Goal: Ask a question

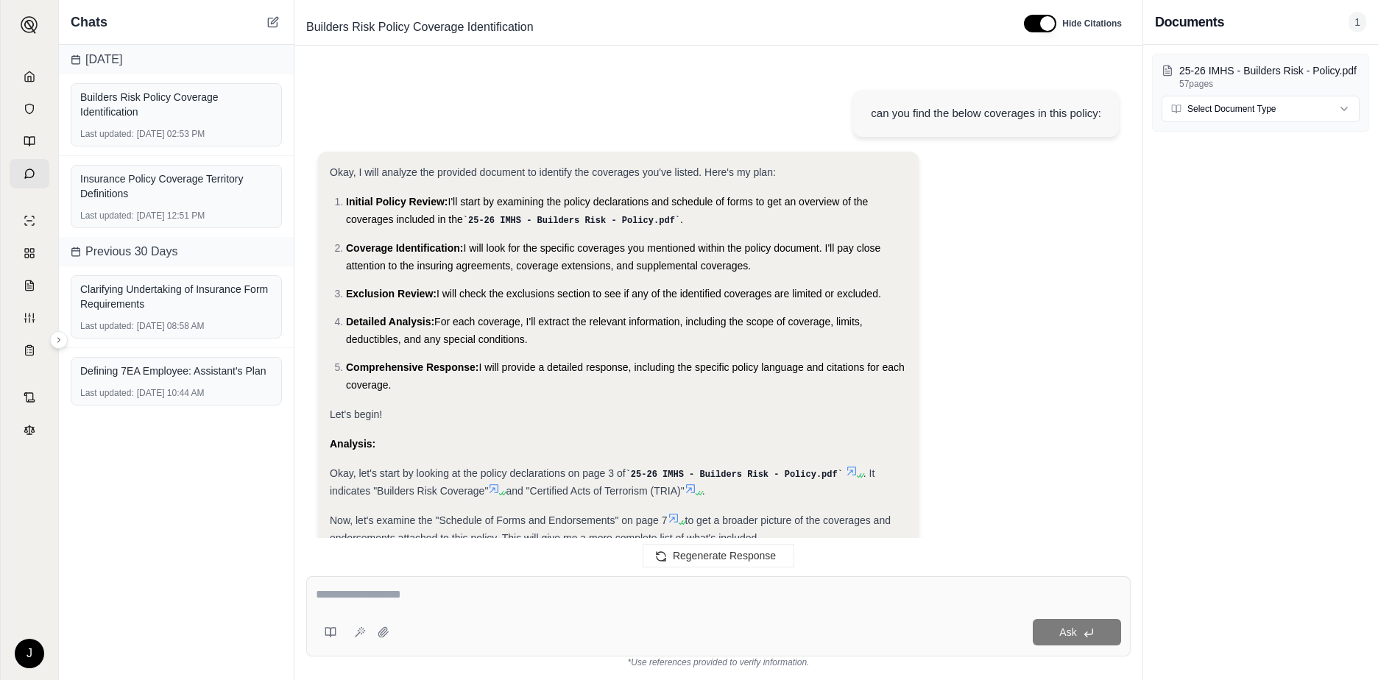
scroll to position [4483, 0]
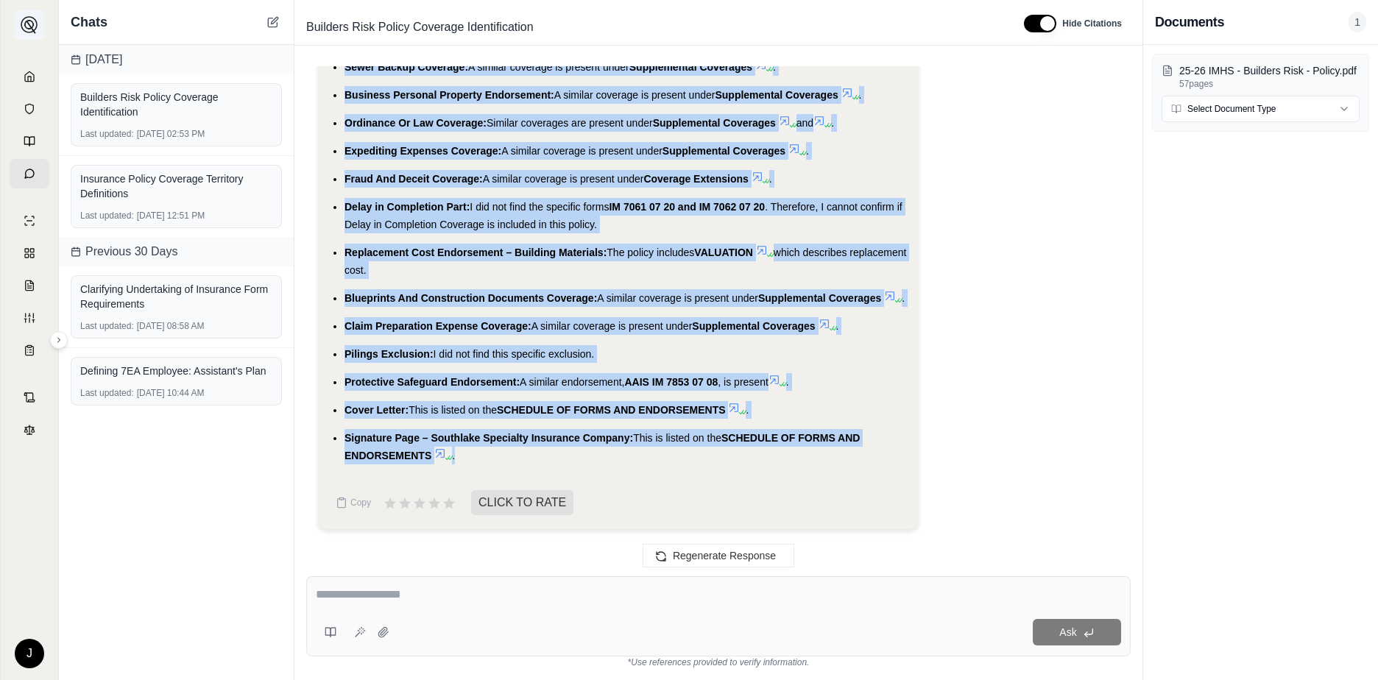
click at [34, 21] on img at bounding box center [30, 25] width 18 height 18
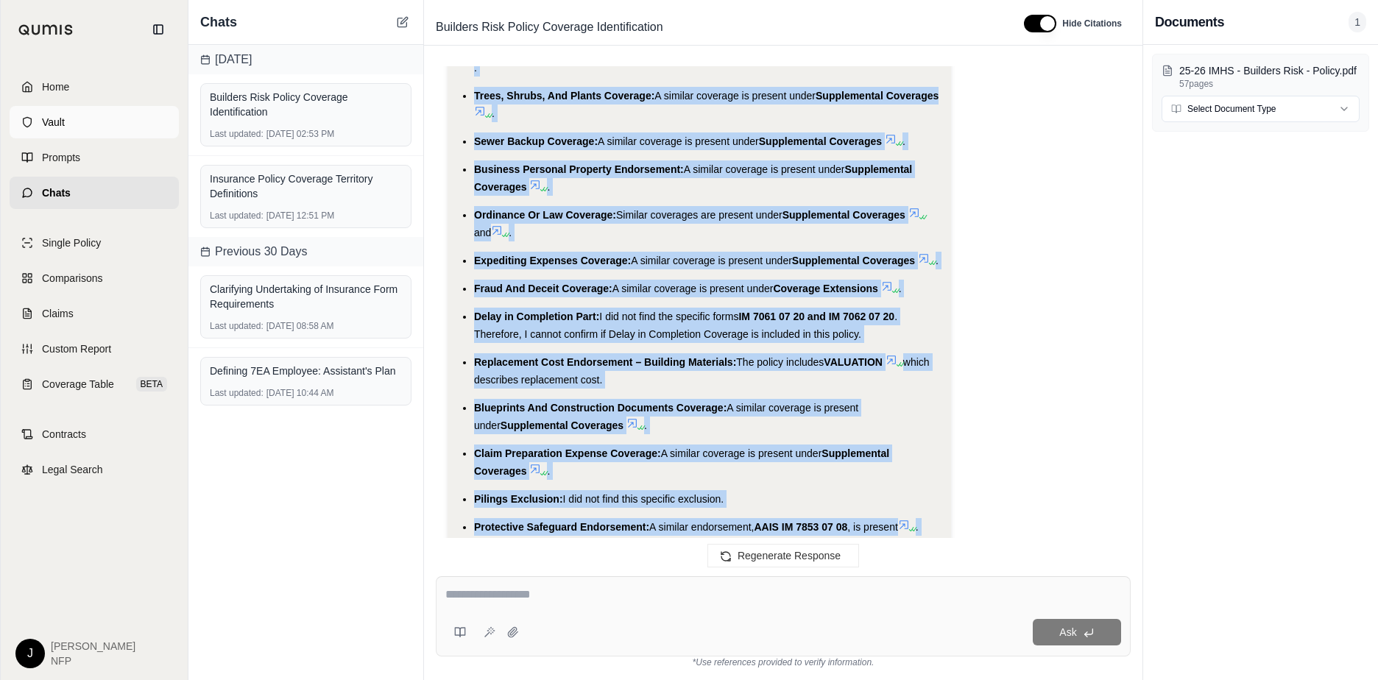
scroll to position [4854, 0]
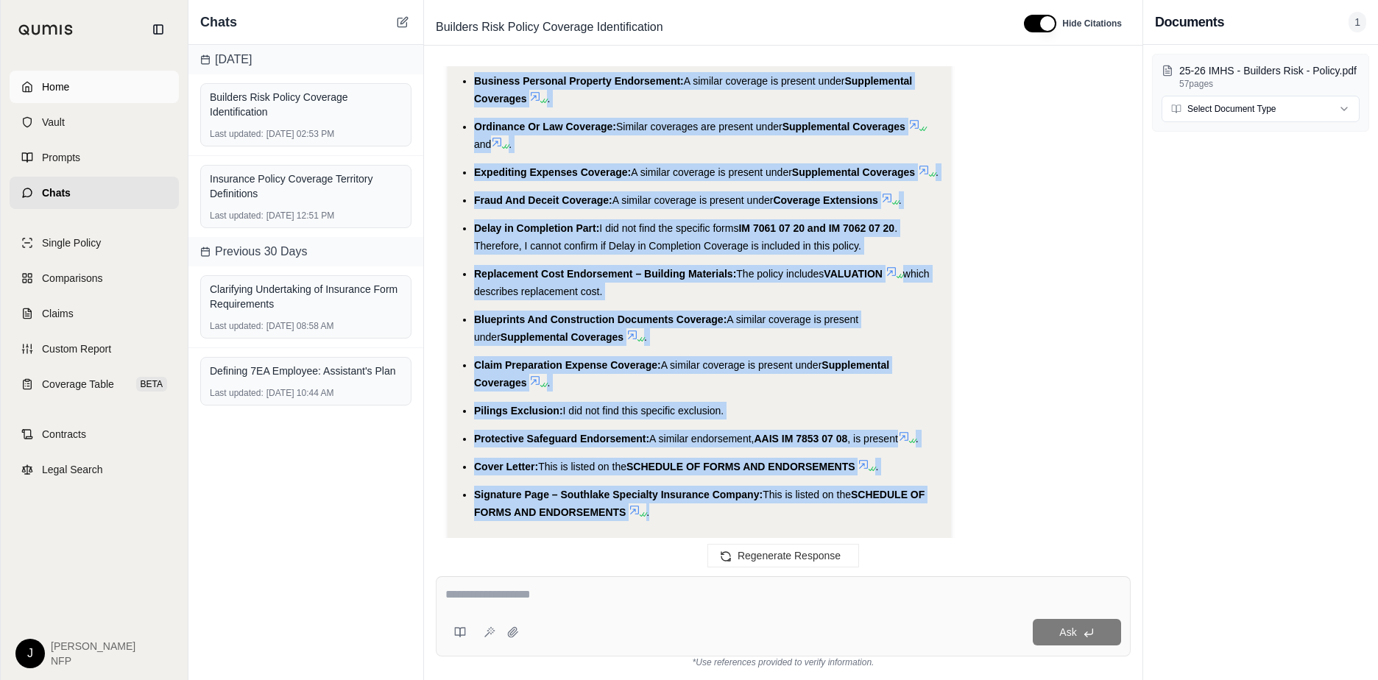
click at [48, 82] on span "Home" at bounding box center [55, 86] width 27 height 15
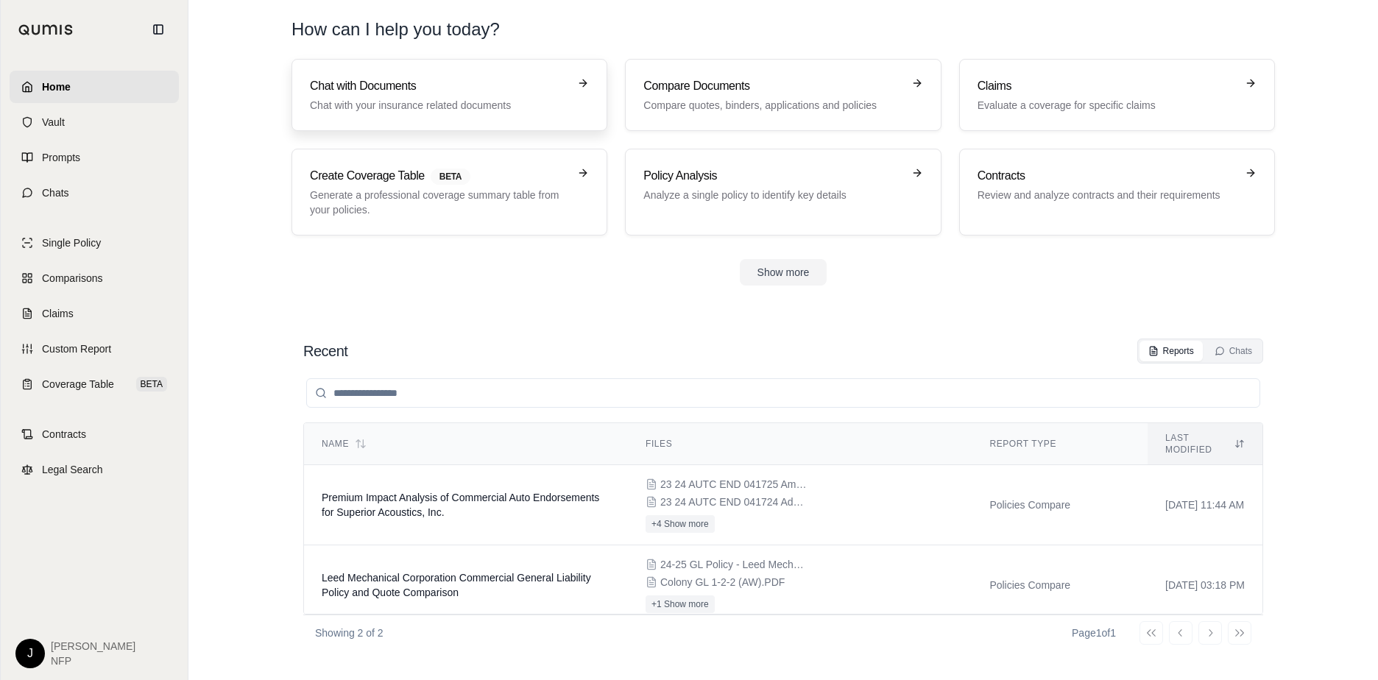
click at [450, 96] on div "Chat with Documents Chat with your insurance related documents" at bounding box center [439, 94] width 258 height 35
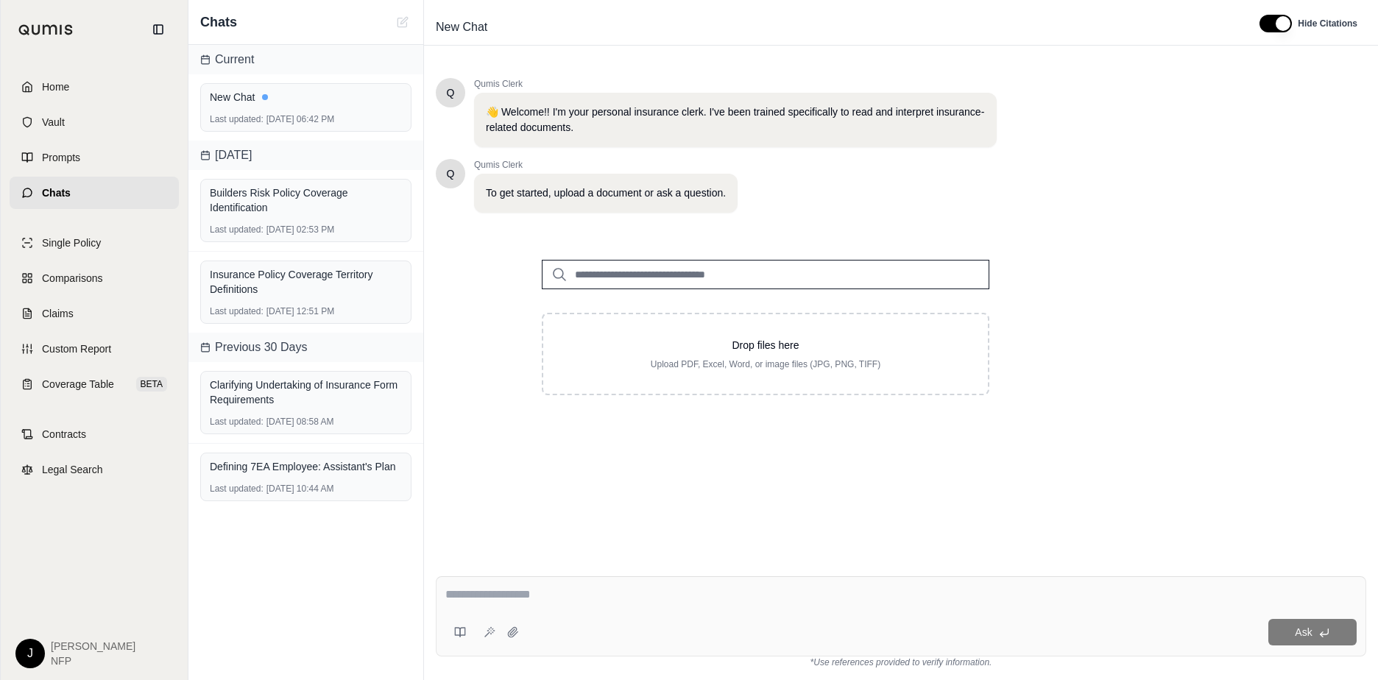
click at [537, 605] on div at bounding box center [900, 597] width 911 height 23
click at [501, 588] on textarea at bounding box center [900, 595] width 911 height 18
click at [509, 601] on textarea at bounding box center [900, 595] width 911 height 18
type textarea "**********"
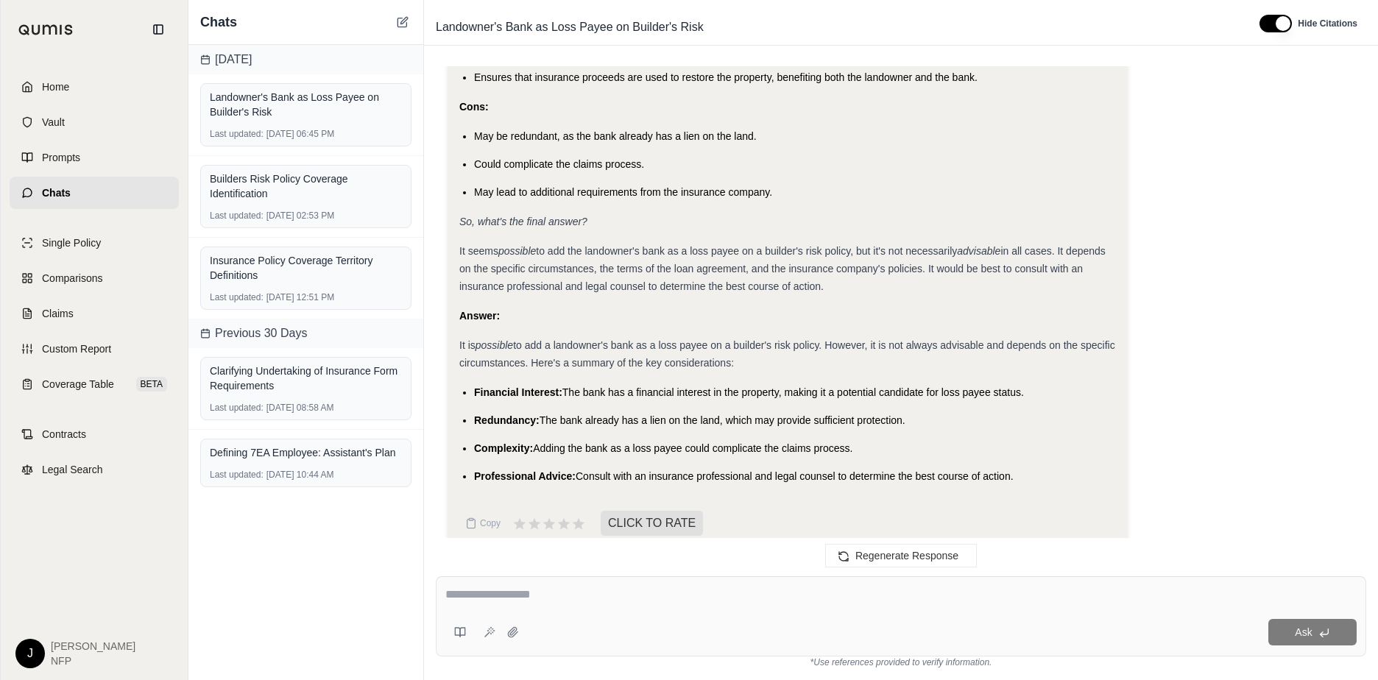
scroll to position [1087, 0]
